Goal: Find specific page/section: Find specific page/section

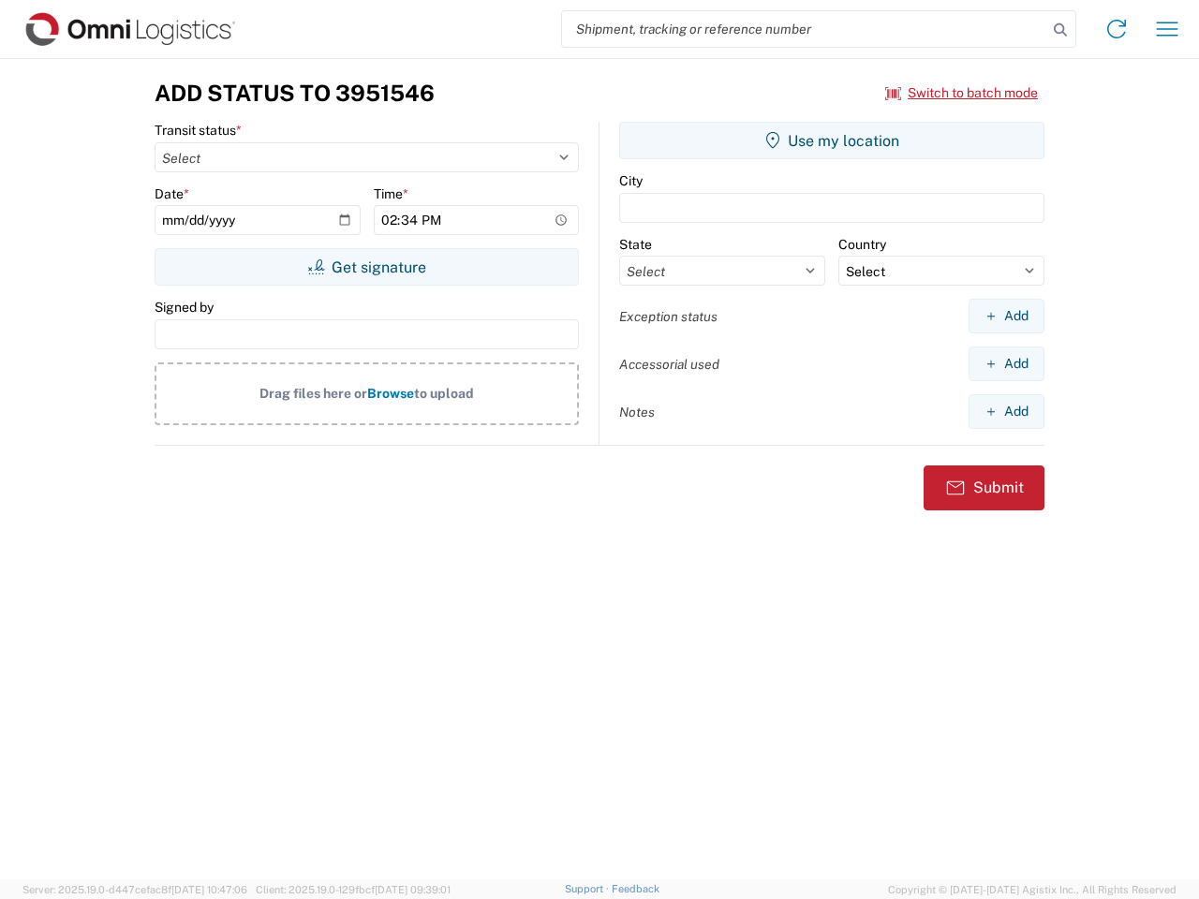
click at [805, 29] on input "search" at bounding box center [804, 29] width 485 height 36
click at [1061, 30] on icon at bounding box center [1060, 30] width 26 height 26
click at [1117, 29] on icon at bounding box center [1117, 29] width 30 height 30
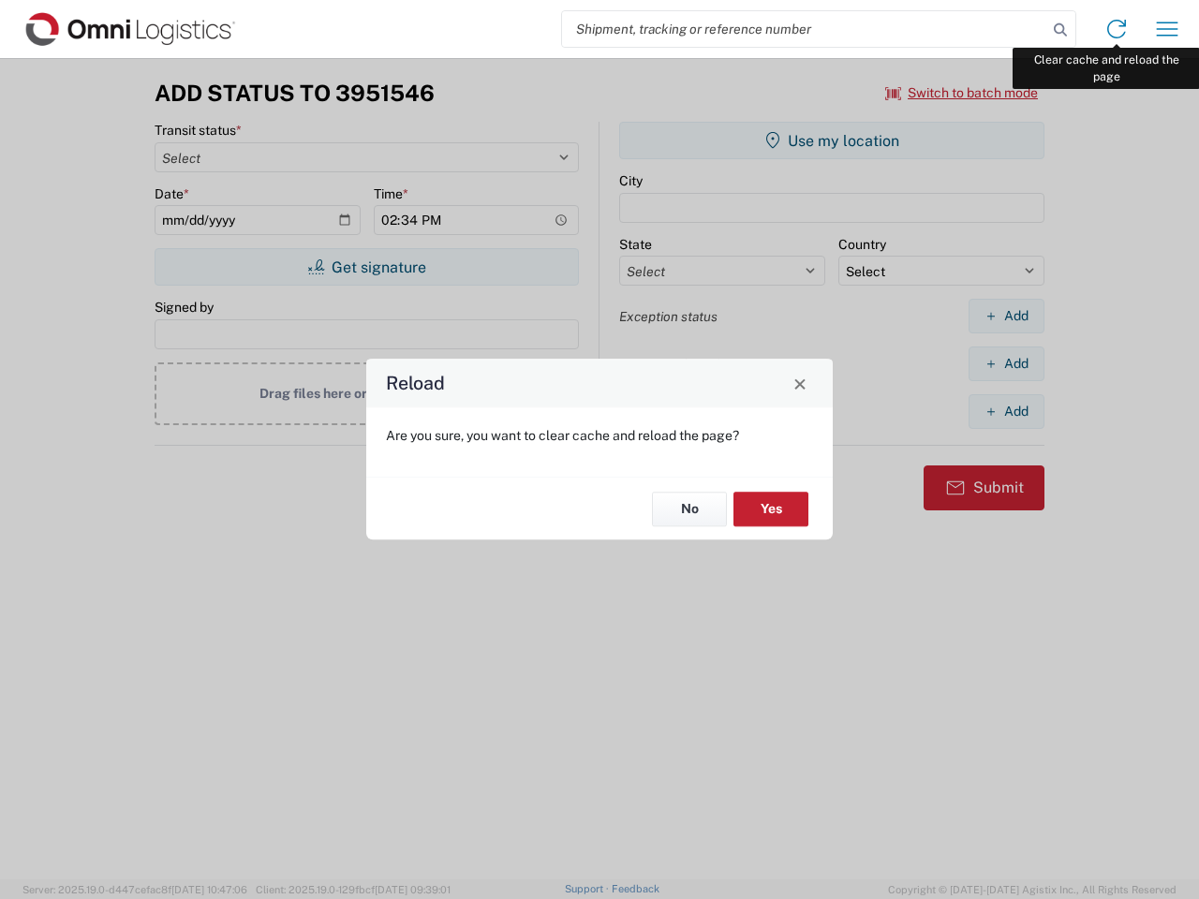
click at [1167, 29] on div "Reload Are you sure, you want to clear cache and reload the page? No Yes" at bounding box center [599, 449] width 1199 height 899
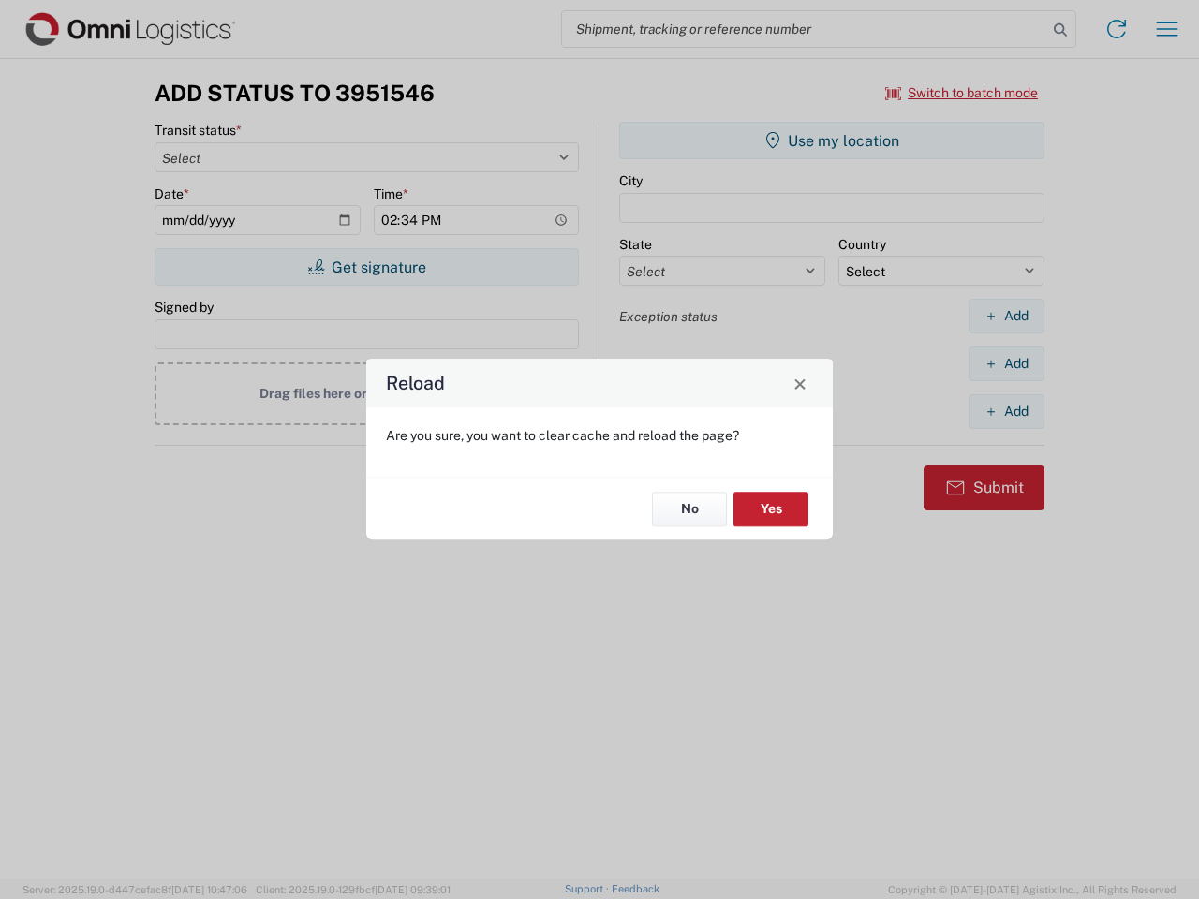
click at [962, 93] on div "Reload Are you sure, you want to clear cache and reload the page? No Yes" at bounding box center [599, 449] width 1199 height 899
click at [366, 267] on div "Reload Are you sure, you want to clear cache and reload the page? No Yes" at bounding box center [599, 449] width 1199 height 899
click at [832, 141] on div "Reload Are you sure, you want to clear cache and reload the page? No Yes" at bounding box center [599, 449] width 1199 height 899
click at [1006, 316] on div "Reload Are you sure, you want to clear cache and reload the page? No Yes" at bounding box center [599, 449] width 1199 height 899
click at [1006, 364] on div "Reload Are you sure, you want to clear cache and reload the page? No Yes" at bounding box center [599, 449] width 1199 height 899
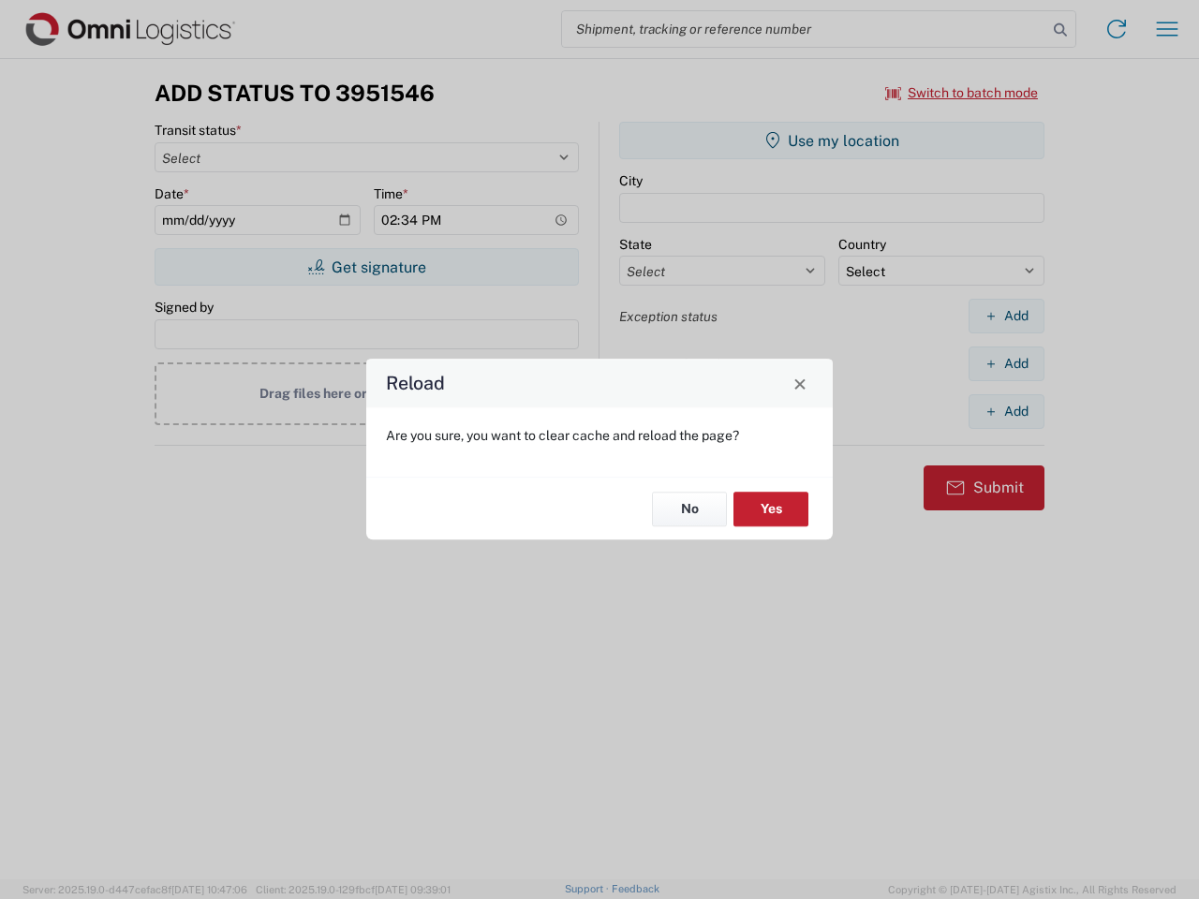
click at [1006, 411] on div "Reload Are you sure, you want to clear cache and reload the page? No Yes" at bounding box center [599, 449] width 1199 height 899
